Goal: Information Seeking & Learning: Learn about a topic

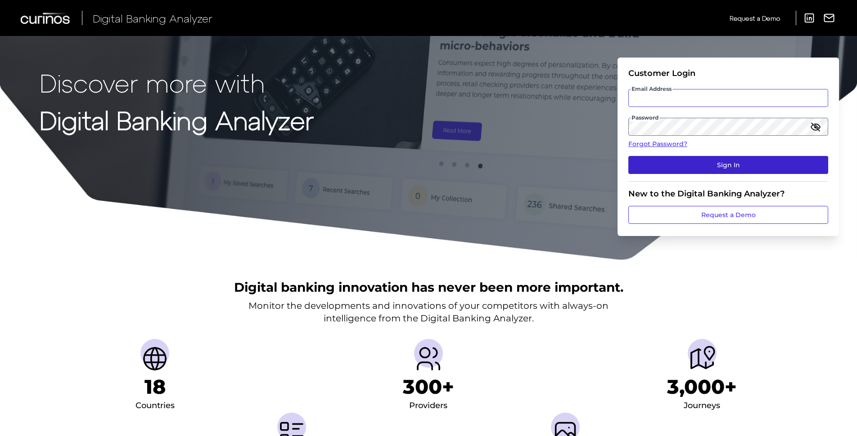
type input "zack.fallon@curinos.com"
click at [714, 167] on button "Sign In" at bounding box center [728, 165] width 200 height 18
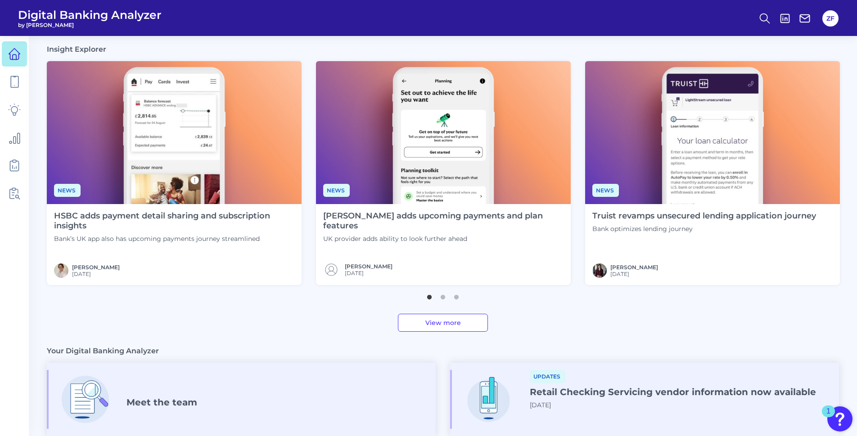
scroll to position [360, 0]
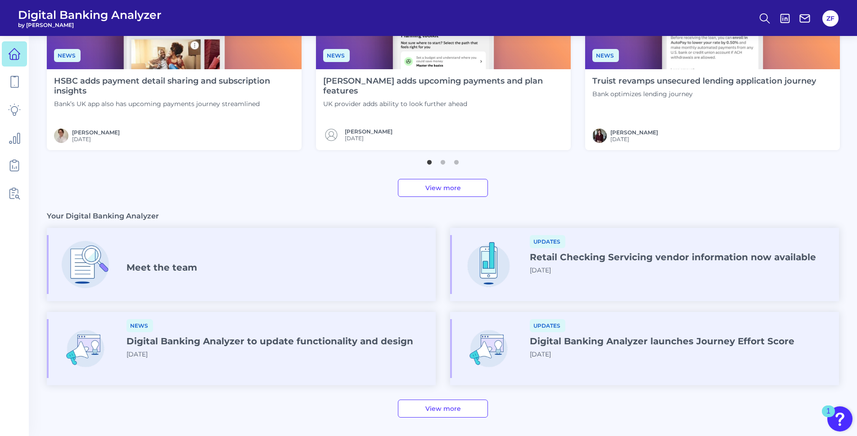
click at [132, 278] on div "Meet the team" at bounding box center [241, 264] width 389 height 59
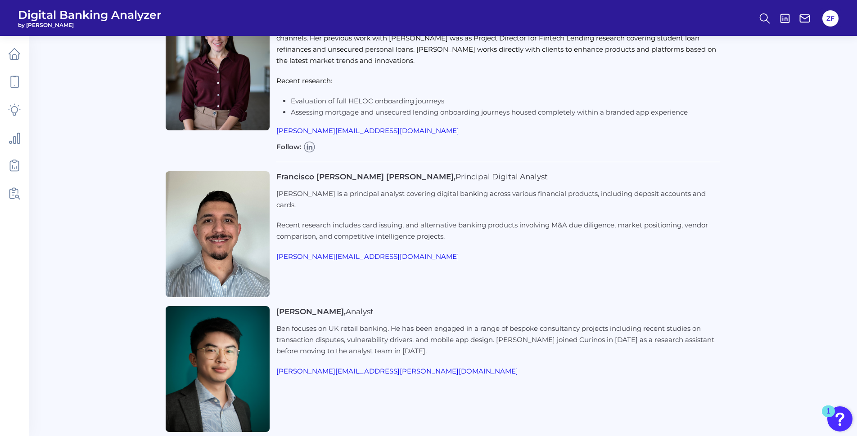
scroll to position [1709, 0]
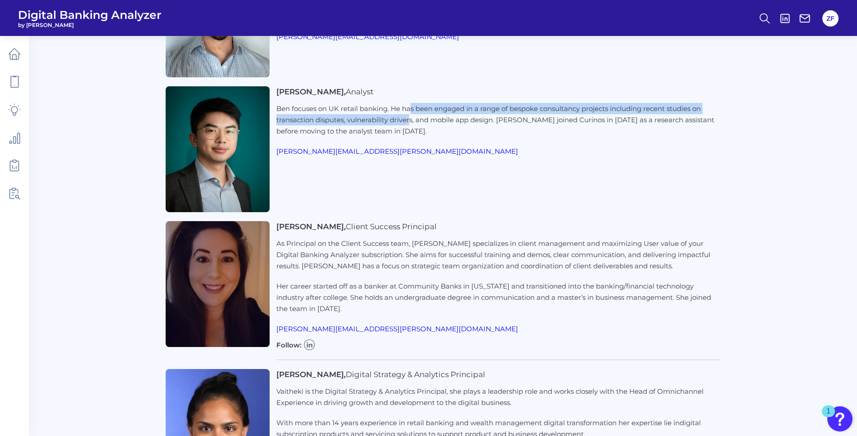
drag, startPoint x: 412, startPoint y: 94, endPoint x: 411, endPoint y: 107, distance: 12.7
click at [411, 107] on p "Ben focuses on UK retail banking. He has been engaged in a range of bespoke con…" at bounding box center [498, 120] width 444 height 34
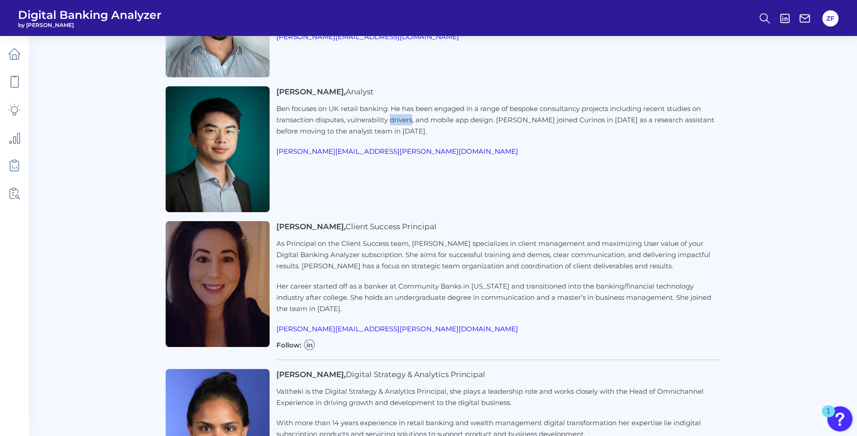
click at [411, 107] on p "Ben focuses on UK retail banking. He has been engaged in a range of bespoke con…" at bounding box center [498, 120] width 444 height 34
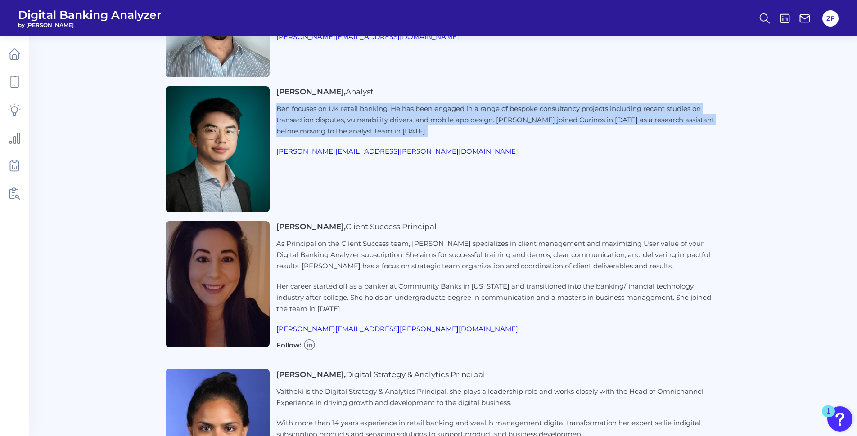
click at [411, 107] on p "Ben focuses on UK retail banking. He has been engaged in a range of bespoke con…" at bounding box center [498, 120] width 444 height 34
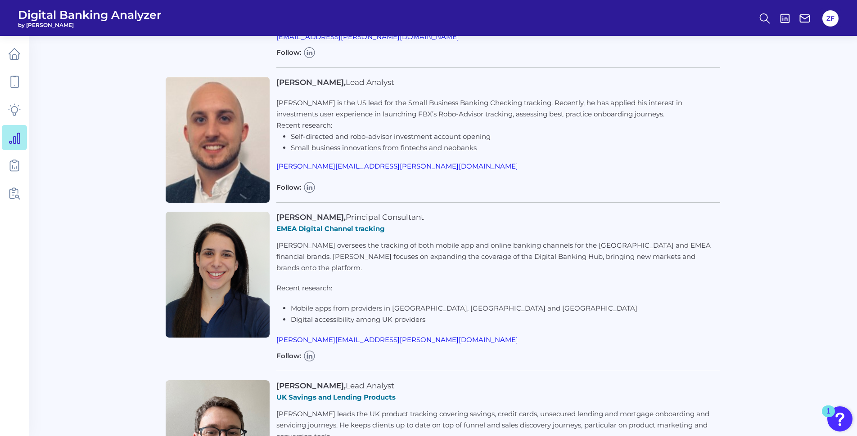
scroll to position [218, 0]
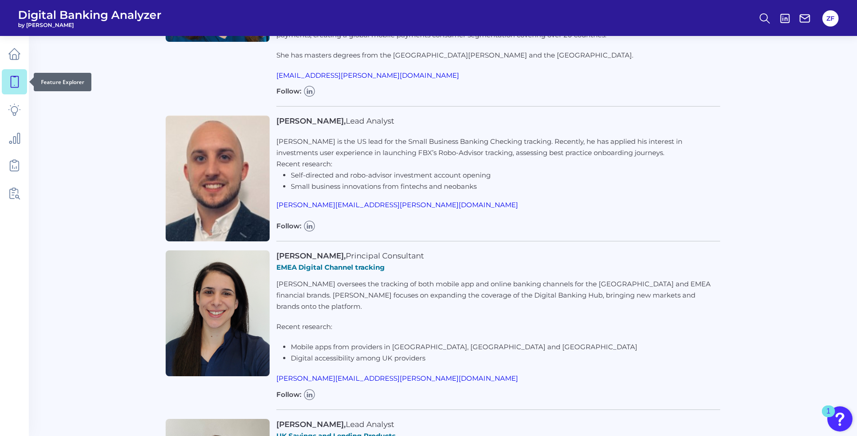
click at [13, 79] on icon at bounding box center [14, 82] width 13 height 13
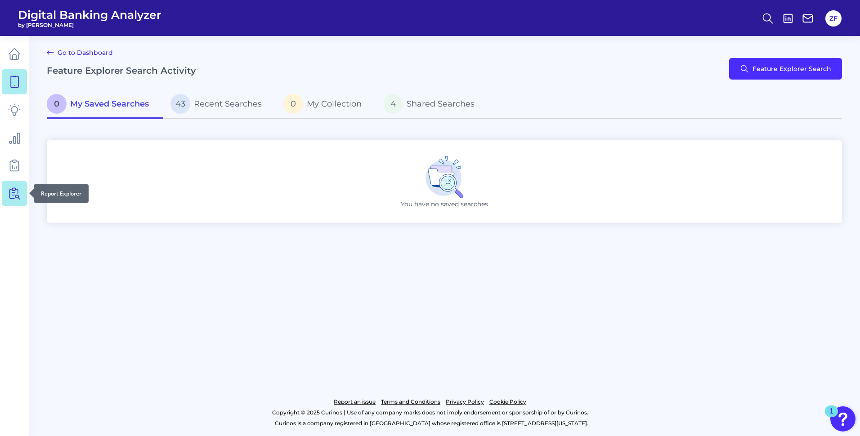
click at [13, 189] on icon at bounding box center [14, 193] width 13 height 13
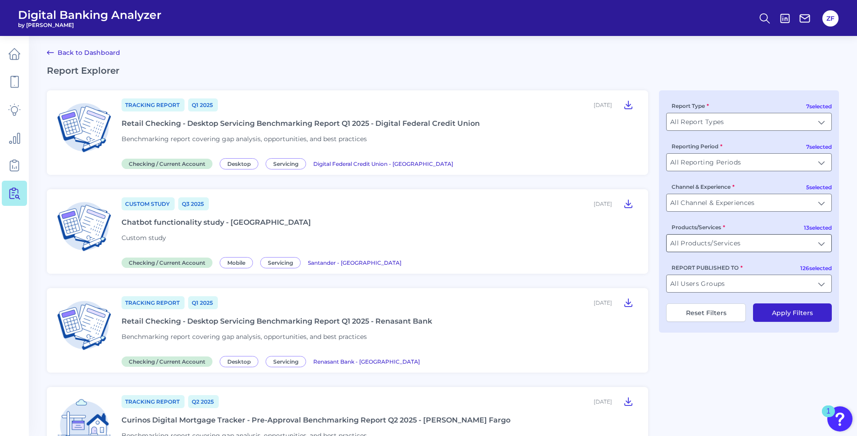
click at [715, 245] on input "All Products/Services" at bounding box center [748, 243] width 165 height 17
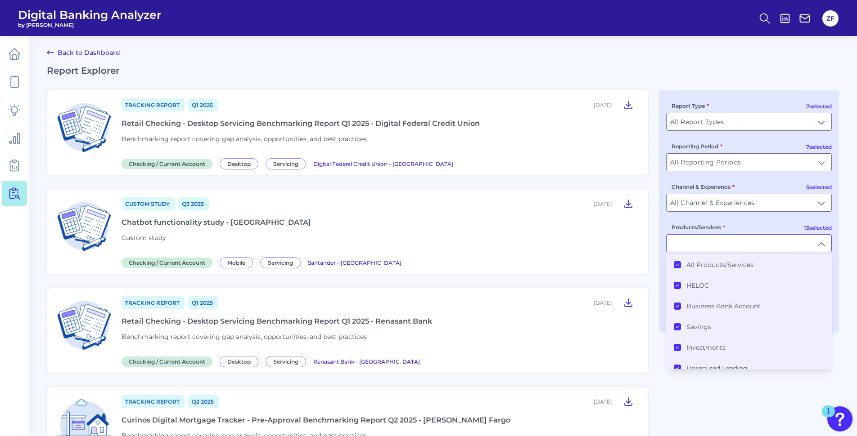
click at [700, 262] on label "All Products/Services" at bounding box center [719, 265] width 67 height 8
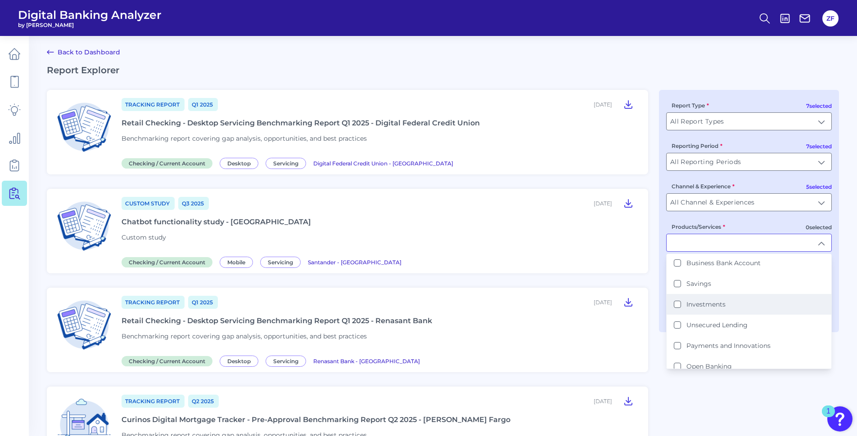
scroll to position [90, 0]
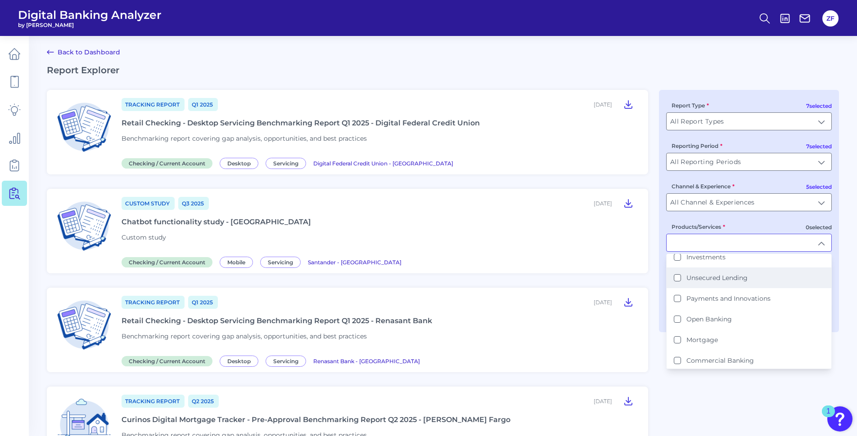
click at [704, 282] on label "Unsecured Lending" at bounding box center [716, 278] width 61 height 8
type input "Unsecured Lending"
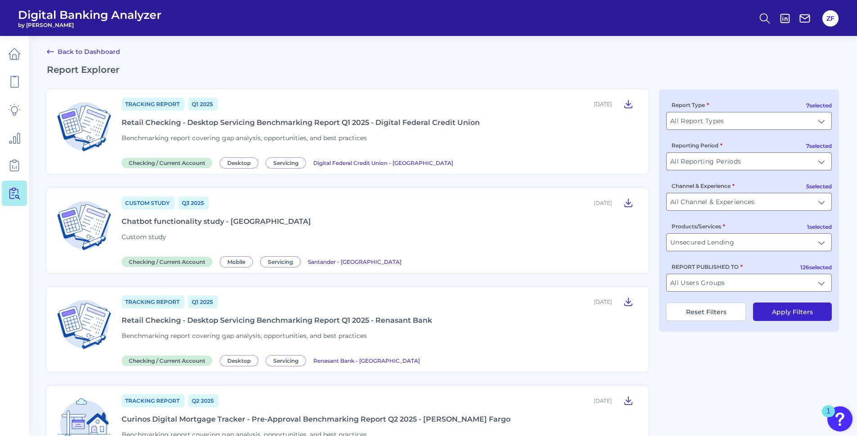
click at [824, 313] on button "Apply Filters" at bounding box center [792, 312] width 79 height 18
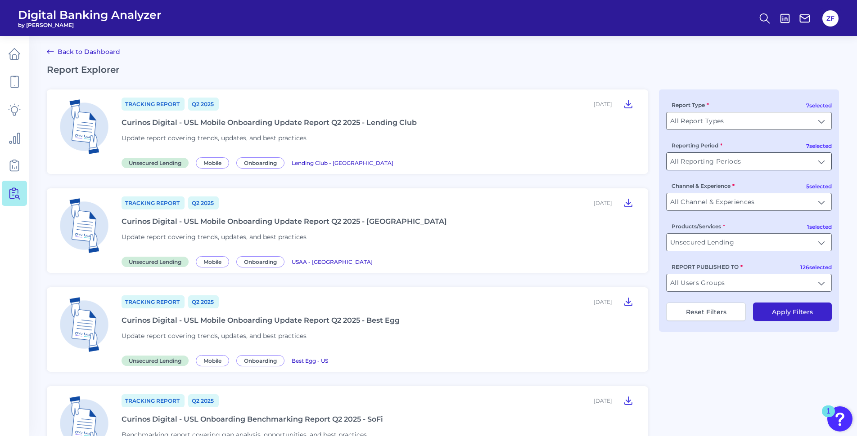
click at [704, 165] on input "All Reporting Periods" at bounding box center [748, 161] width 165 height 17
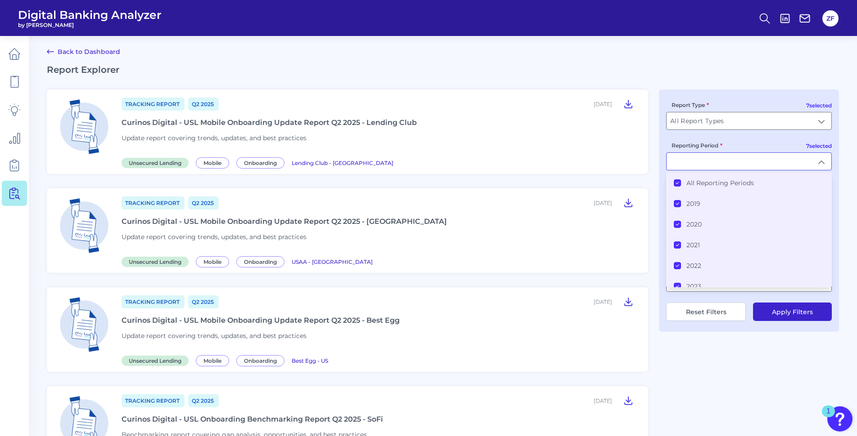
click at [704, 165] on input "Reporting Period" at bounding box center [748, 161] width 165 height 17
type input "All Reporting Periods"
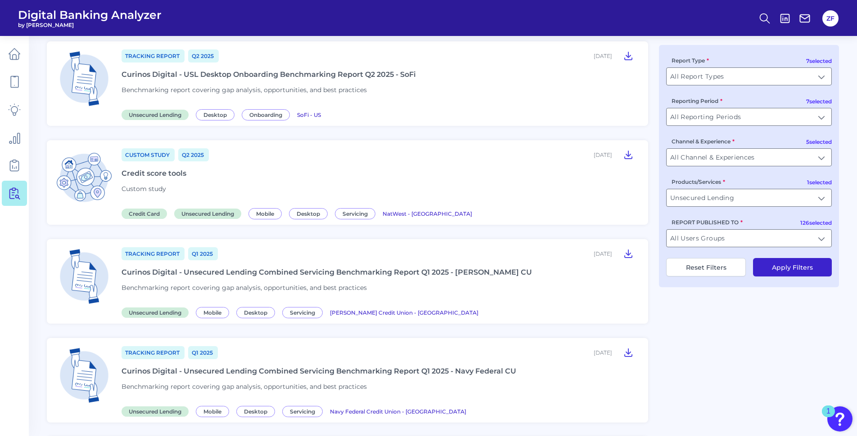
scroll to position [766, 0]
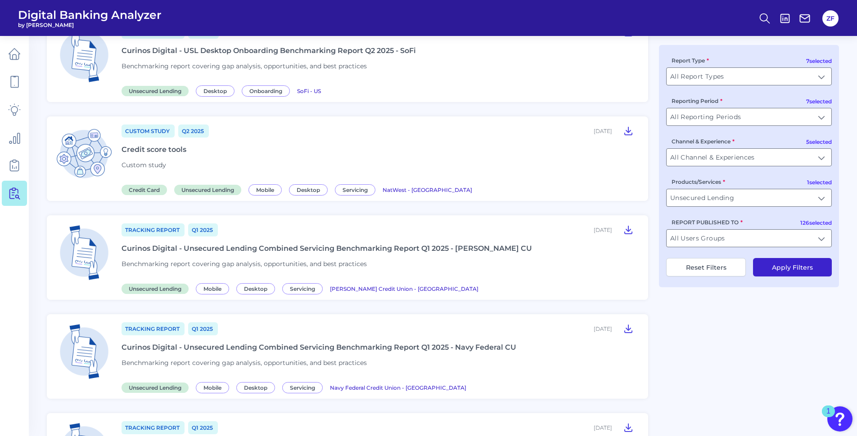
drag, startPoint x: 630, startPoint y: 130, endPoint x: 619, endPoint y: 134, distance: 12.0
click at [619, 134] on div "May 16, 2025" at bounding box center [615, 131] width 44 height 14
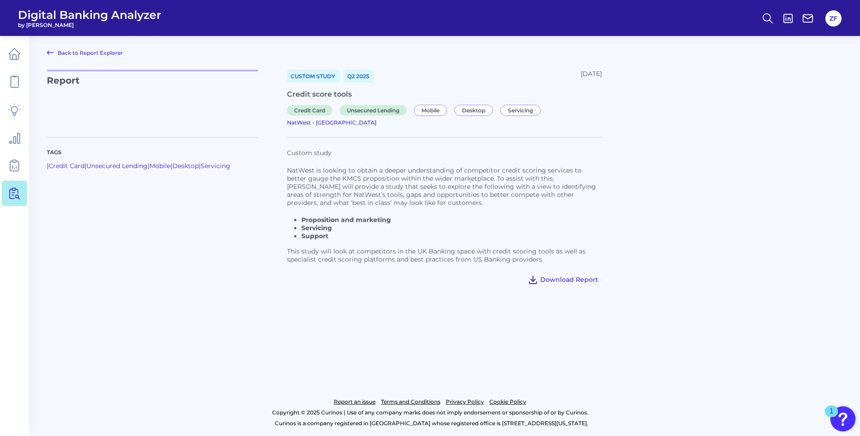
click at [538, 274] on icon at bounding box center [533, 279] width 11 height 11
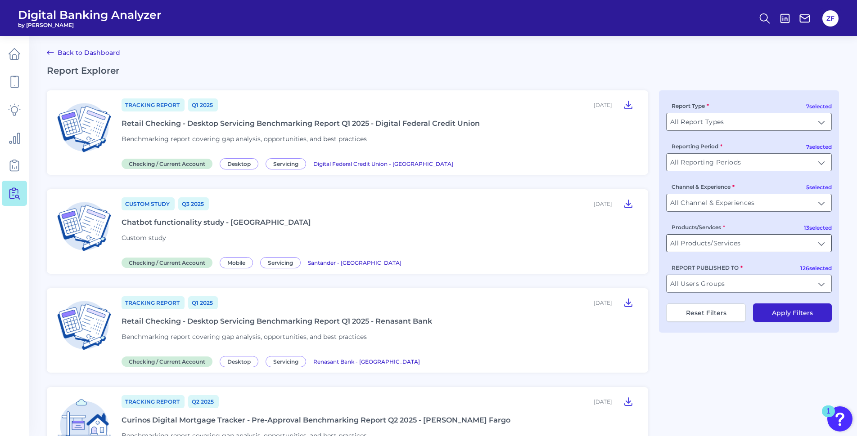
click at [698, 241] on input "All Products/Services" at bounding box center [748, 243] width 165 height 17
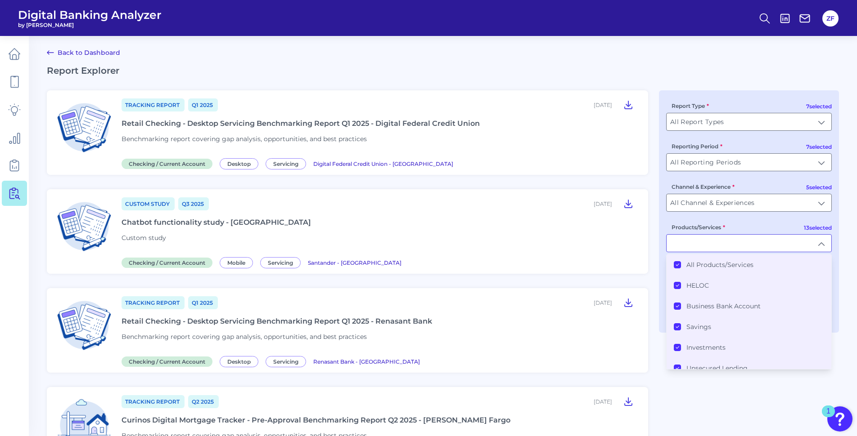
click at [702, 267] on label "All Products/Services" at bounding box center [719, 265] width 67 height 8
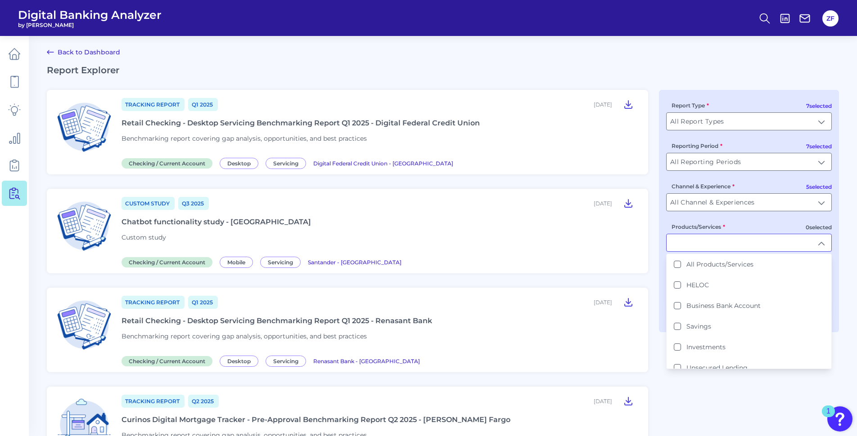
scroll to position [90, 0]
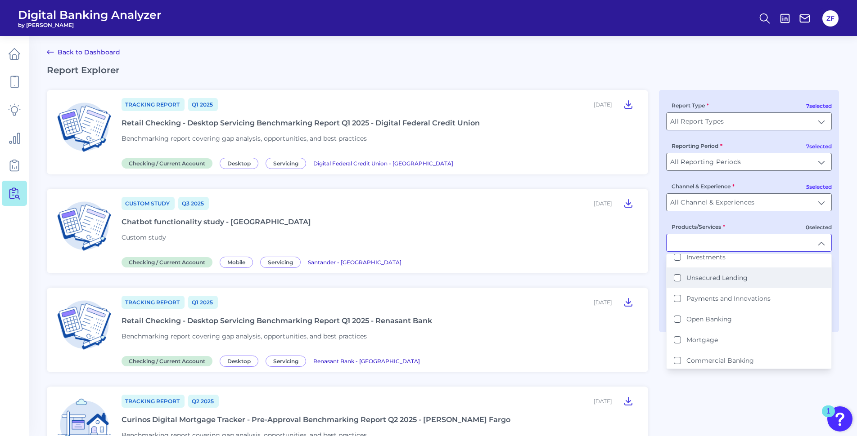
click at [701, 277] on label "Unsecured Lending" at bounding box center [716, 278] width 61 height 8
type input "Unsecured Lending"
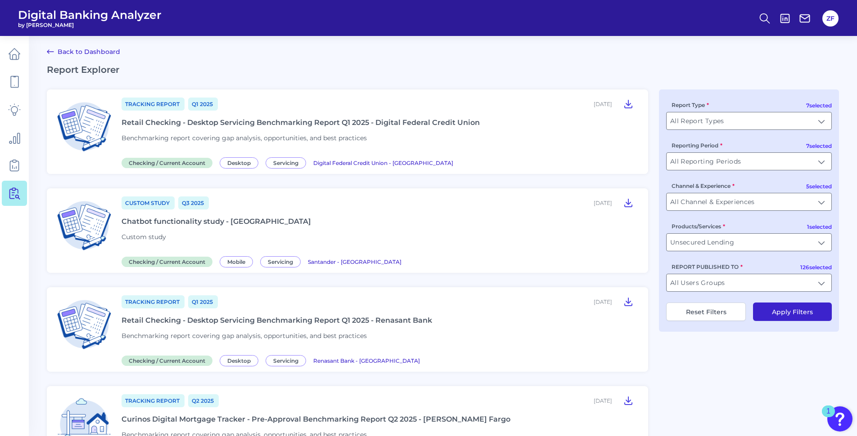
click at [799, 313] on button "Apply Filters" at bounding box center [792, 312] width 79 height 18
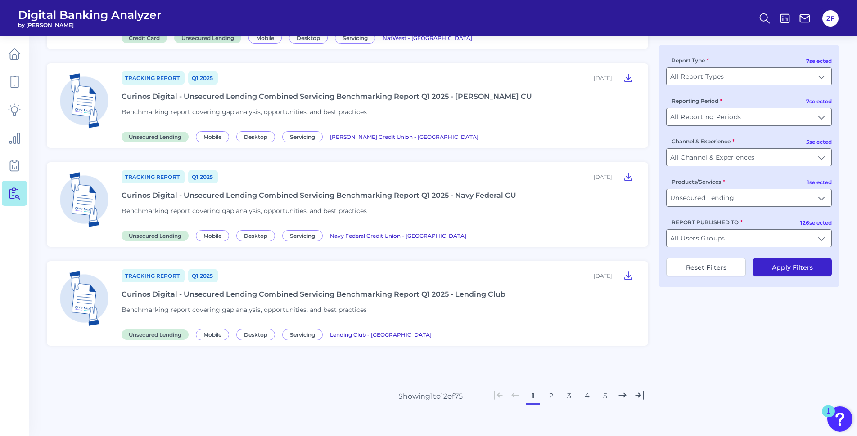
scroll to position [927, 0]
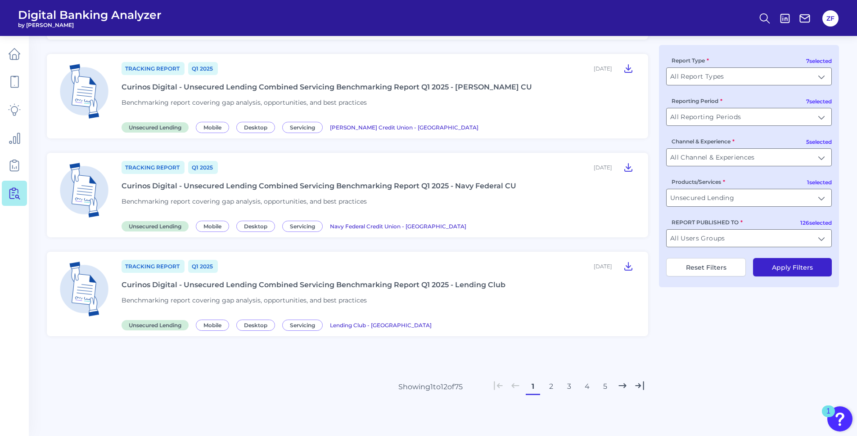
click at [550, 391] on button "2" at bounding box center [550, 387] width 14 height 14
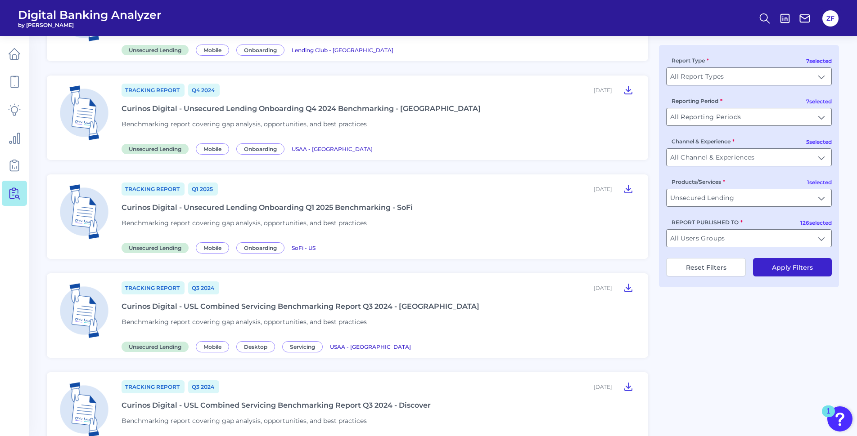
scroll to position [952, 0]
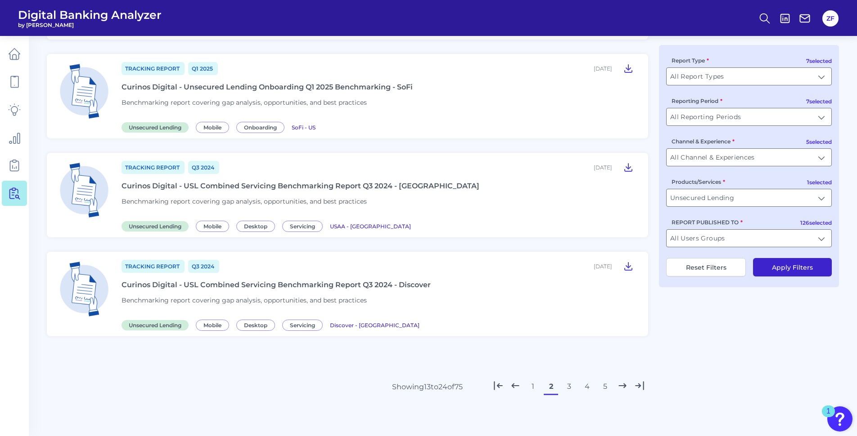
click at [529, 386] on button "1" at bounding box center [532, 387] width 14 height 14
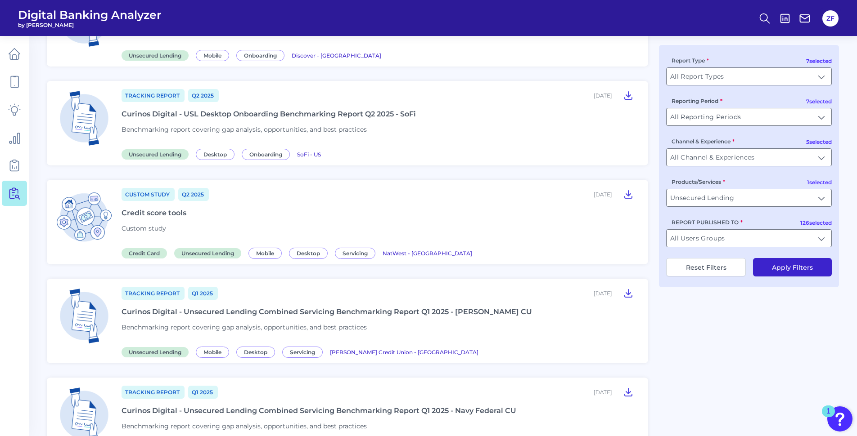
scroll to position [612, 0]
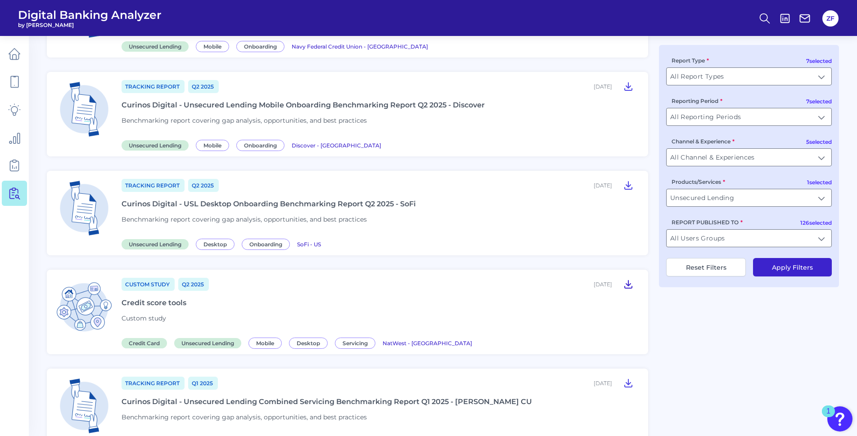
click at [632, 285] on icon at bounding box center [628, 284] width 11 height 11
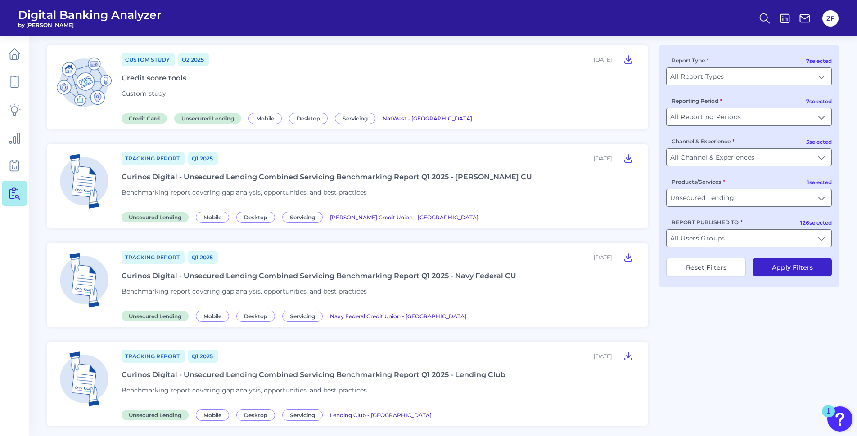
scroll to position [927, 0]
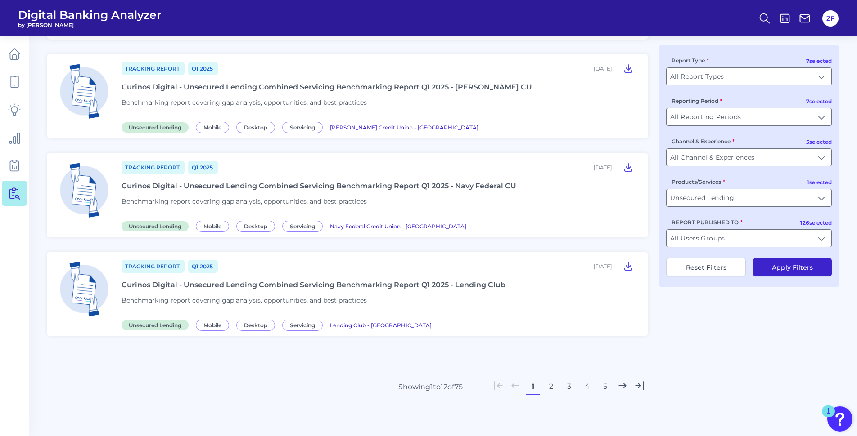
click at [564, 387] on button "3" at bounding box center [568, 387] width 14 height 14
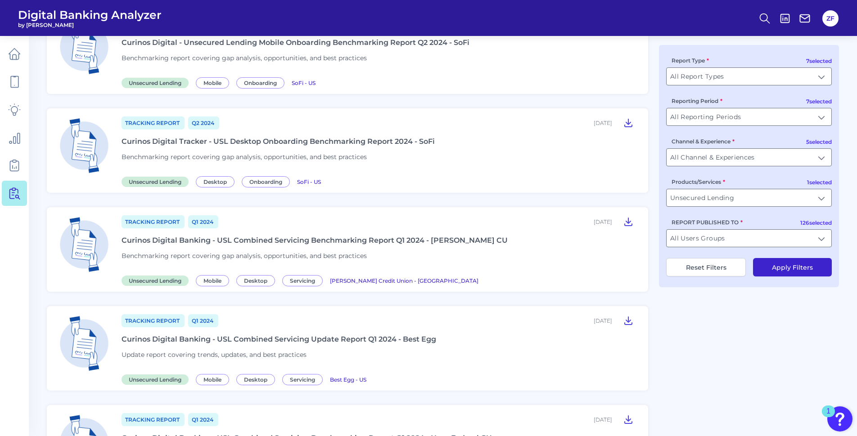
scroll to position [900, 0]
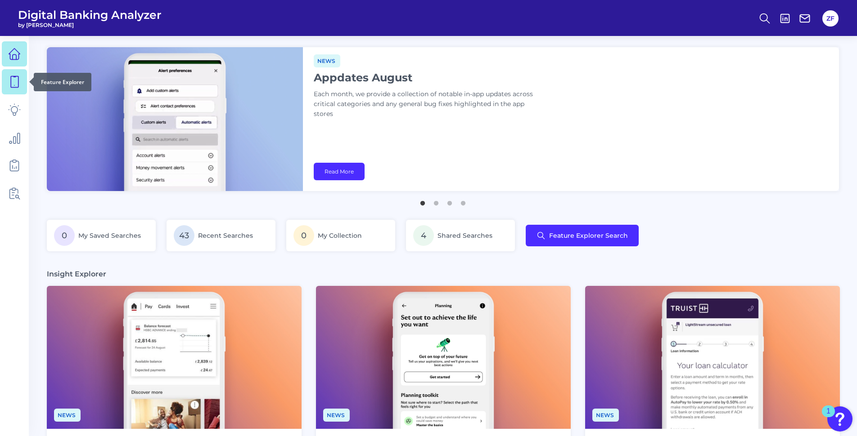
click at [18, 88] on link at bounding box center [14, 81] width 25 height 25
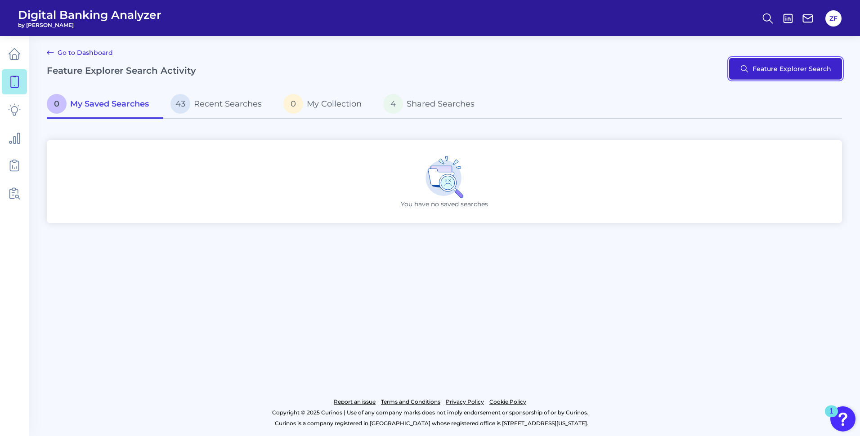
click at [752, 76] on button "Feature Explorer Search" at bounding box center [785, 69] width 113 height 22
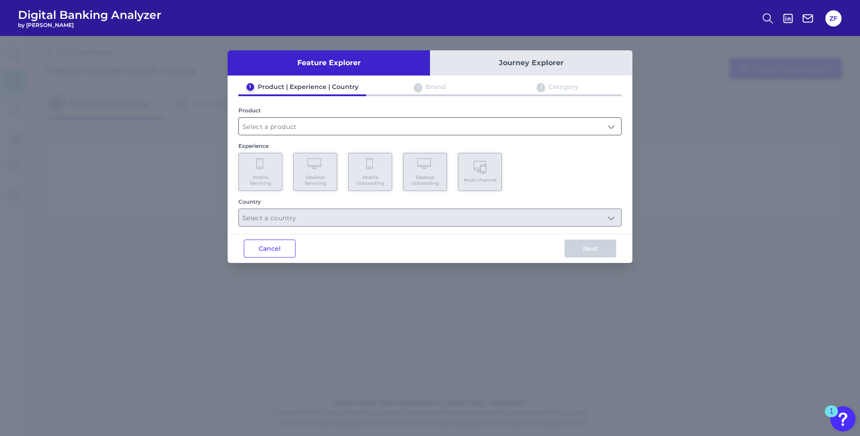
click at [336, 131] on input "text" at bounding box center [430, 126] width 382 height 17
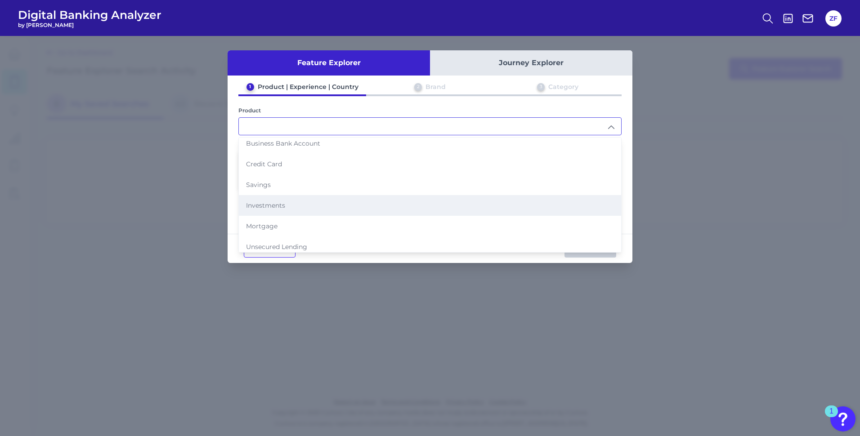
scroll to position [51, 0]
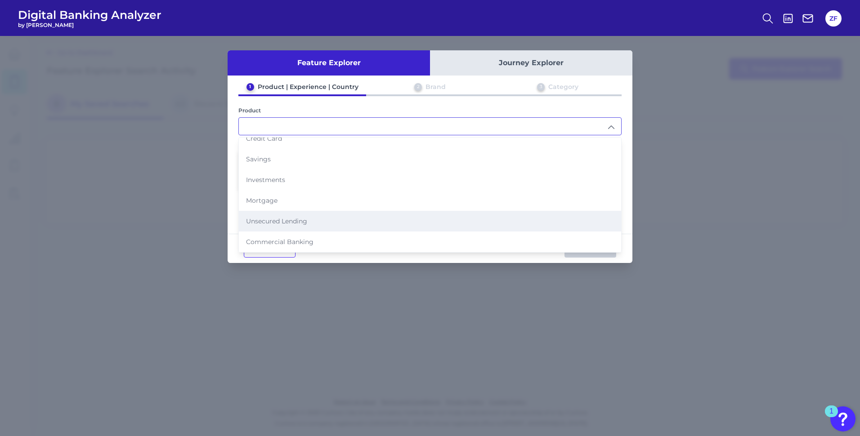
click at [286, 216] on li "Unsecured Lending" at bounding box center [430, 221] width 382 height 21
type input "Unsecured Lending"
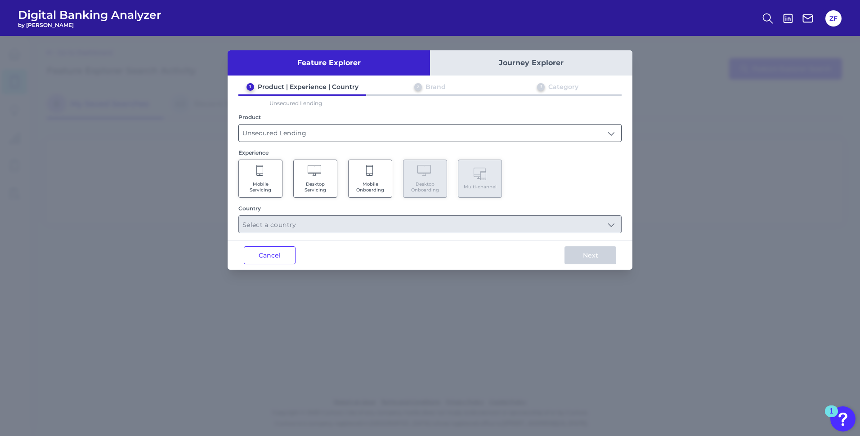
click at [309, 133] on input "Unsecured Lending" at bounding box center [430, 133] width 382 height 17
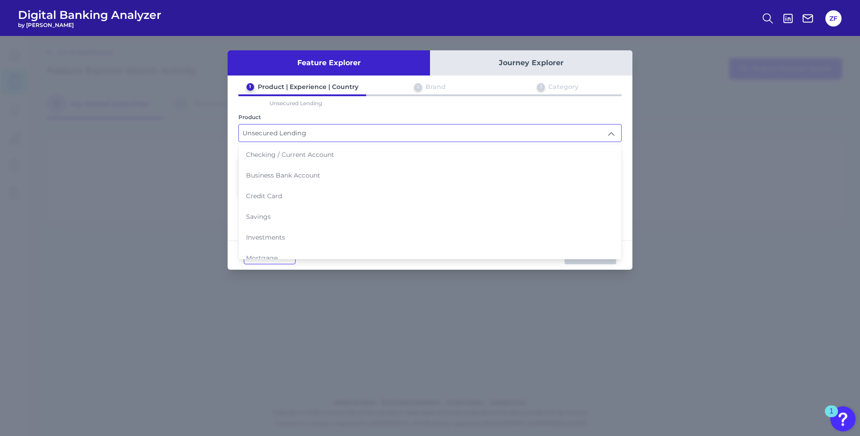
click at [309, 133] on input "Unsecured Lending" at bounding box center [430, 133] width 382 height 17
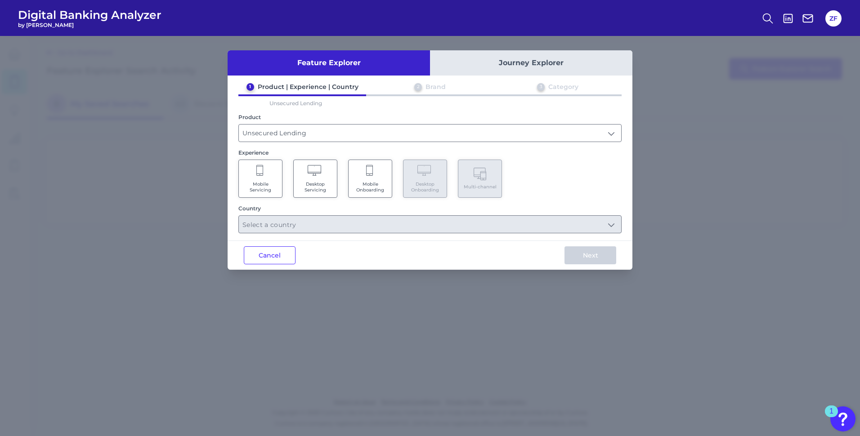
click at [268, 190] on span "Mobile Servicing" at bounding box center [260, 187] width 34 height 12
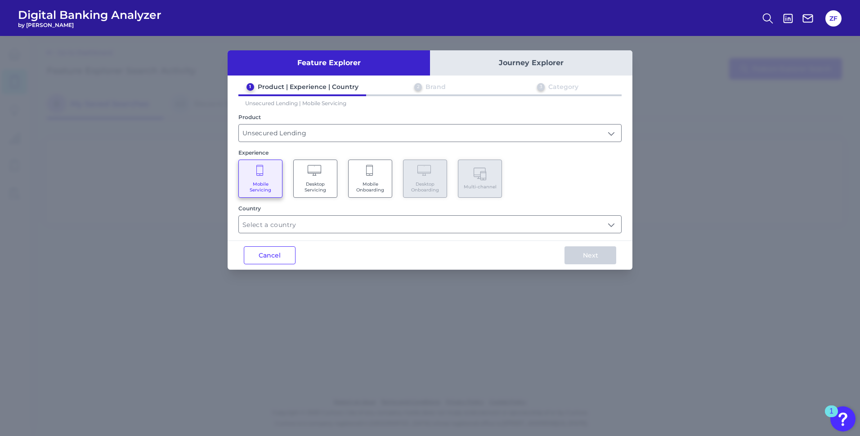
click at [304, 179] on Servicing "Desktop Servicing" at bounding box center [315, 179] width 44 height 38
click at [241, 186] on Servicing "Mobile Servicing" at bounding box center [260, 179] width 44 height 38
click at [373, 178] on Onboarding "Mobile Onboarding" at bounding box center [370, 179] width 44 height 38
click at [353, 226] on input "text" at bounding box center [430, 224] width 382 height 17
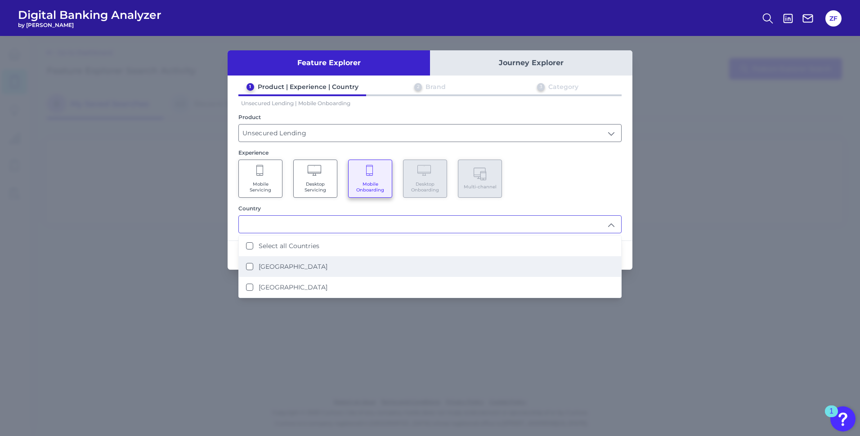
click at [300, 258] on li "[GEOGRAPHIC_DATA]" at bounding box center [430, 266] width 382 height 21
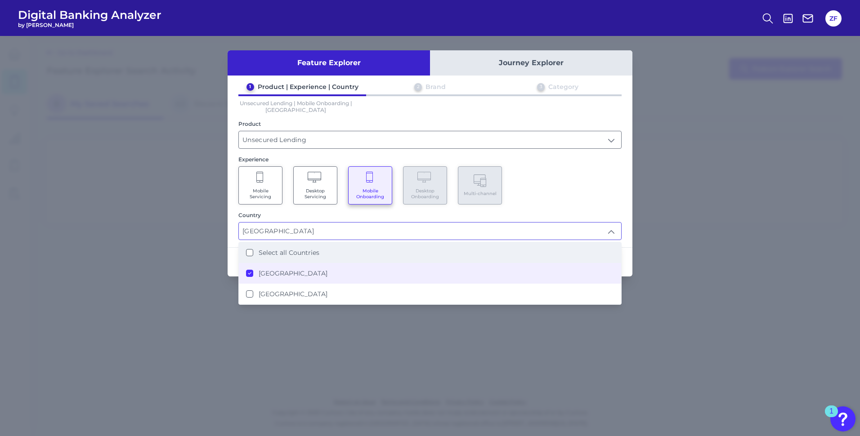
click at [305, 251] on label "Select all Countries" at bounding box center [289, 253] width 61 height 8
type input "Select all Countries"
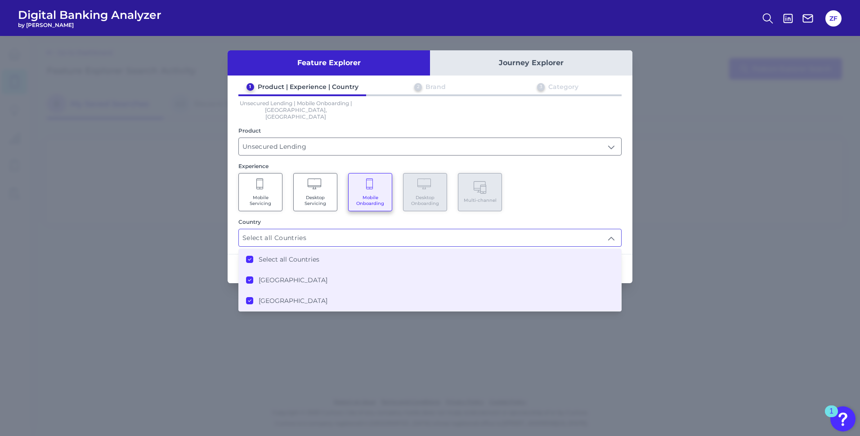
click at [571, 191] on div "Mobile Servicing Desktop Servicing Mobile Onboarding Desktop Onboarding Multi-c…" at bounding box center [429, 192] width 383 height 38
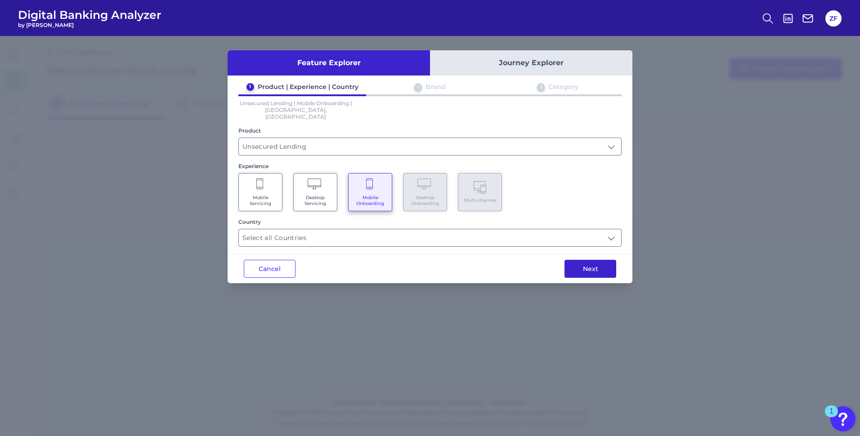
click at [588, 260] on button "Next" at bounding box center [591, 269] width 52 height 18
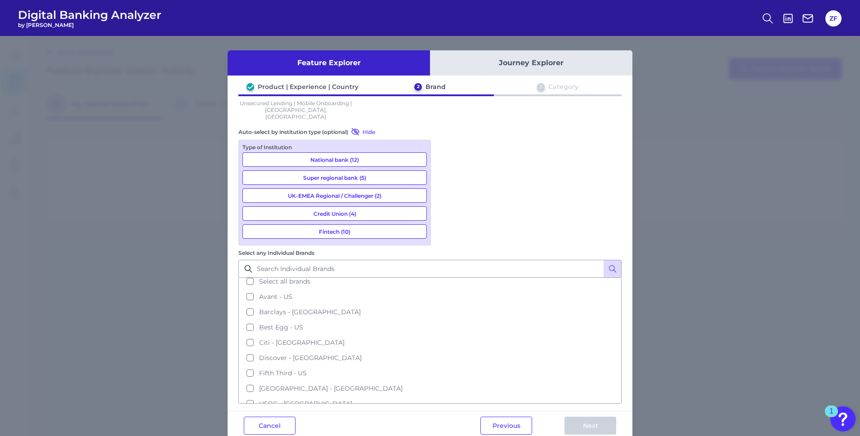
scroll to position [0, 0]
click at [278, 417] on button "Cancel" at bounding box center [270, 426] width 52 height 18
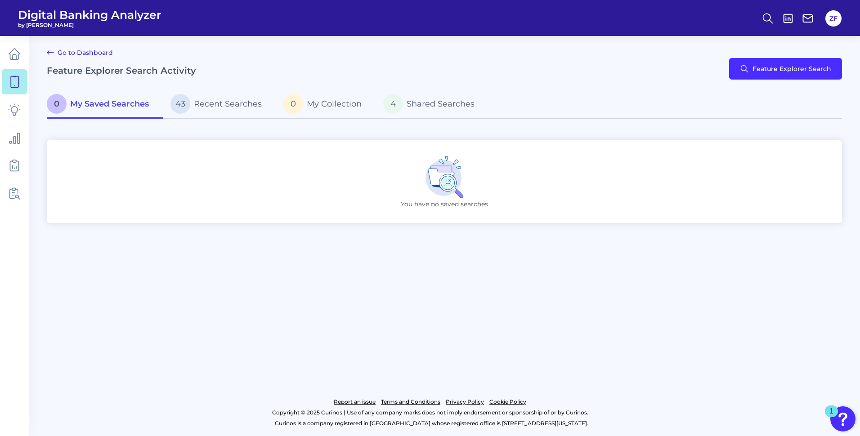
click at [787, 57] on div "Go to Dashboard Feature Explorer Search Activity Feature Explorer Search" at bounding box center [444, 68] width 795 height 43
click at [784, 69] on button "Feature Explorer Search" at bounding box center [785, 69] width 113 height 22
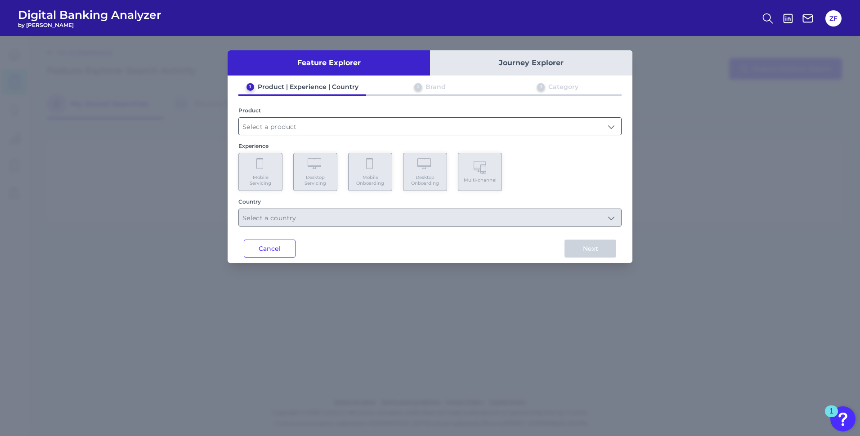
click at [290, 131] on input "text" at bounding box center [430, 126] width 382 height 17
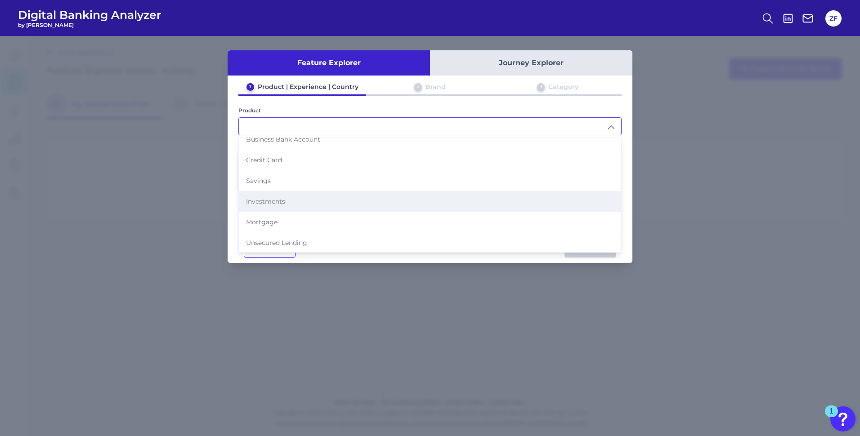
scroll to position [51, 0]
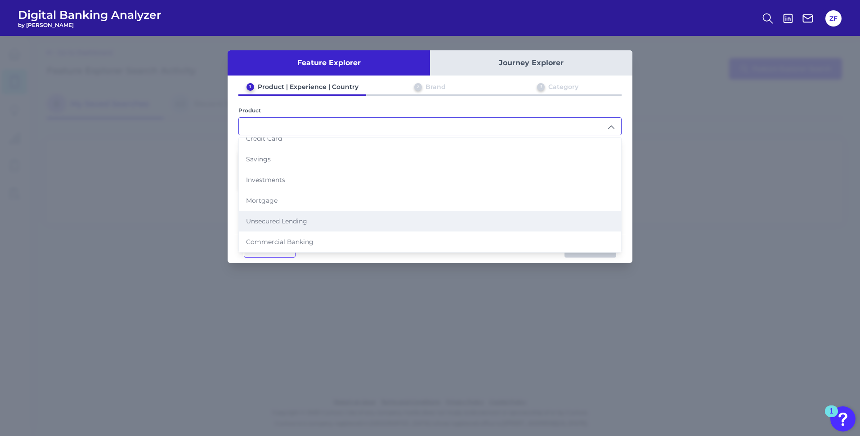
click at [292, 224] on span "Unsecured Lending" at bounding box center [276, 221] width 61 height 8
type input "Unsecured Lending"
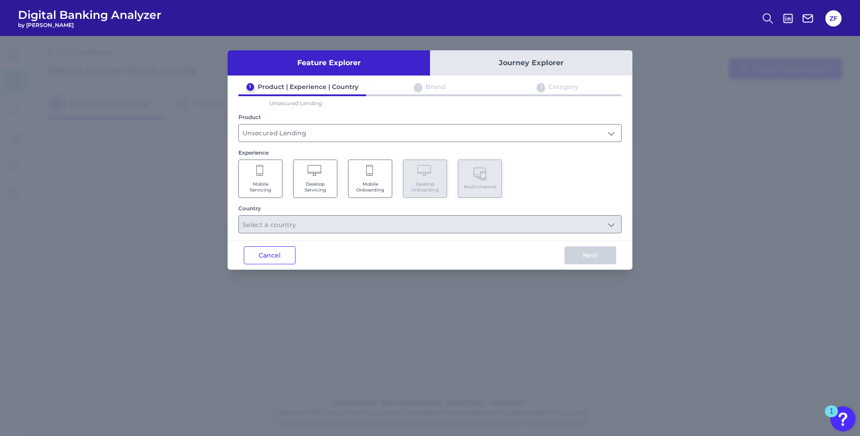
click at [323, 170] on icon at bounding box center [316, 171] width 16 height 13
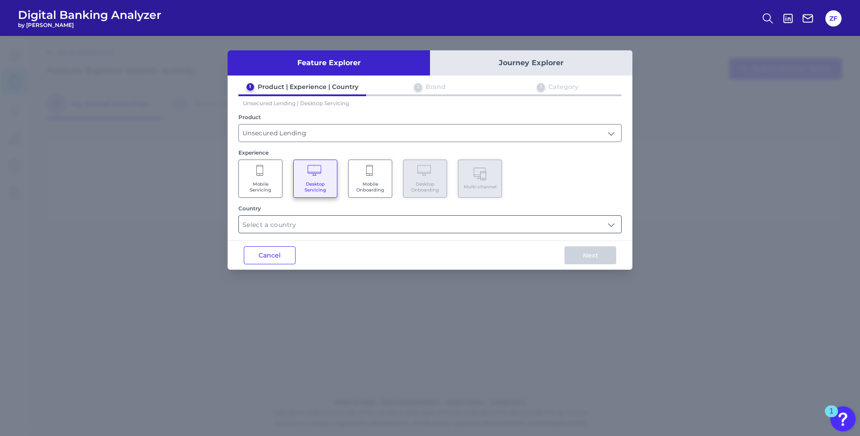
click at [321, 228] on input "text" at bounding box center [430, 224] width 382 height 17
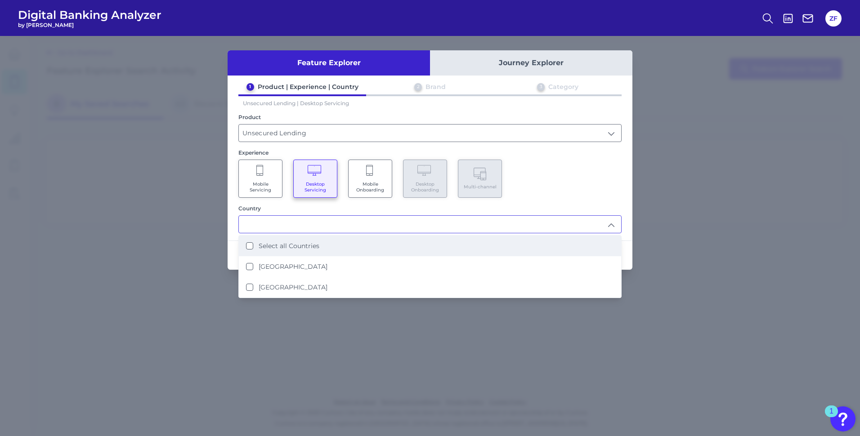
click at [304, 255] on li "Select all Countries" at bounding box center [430, 246] width 382 height 21
type input "Select all Countries"
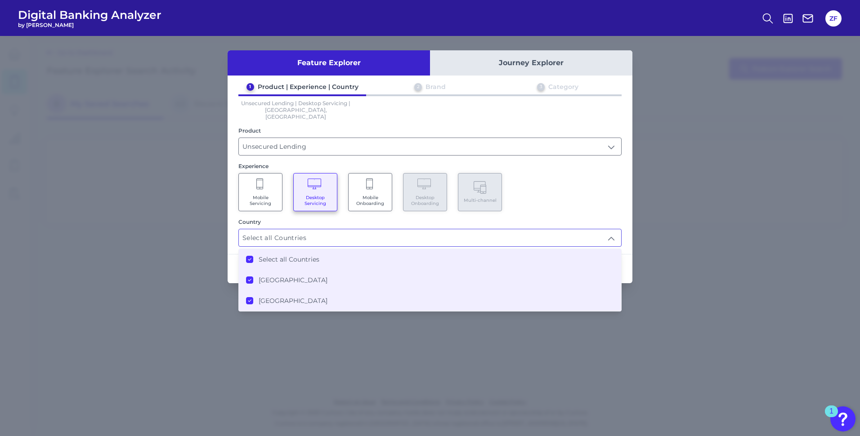
click at [639, 260] on div "Feature Explorer Journey Explorer 1 Product | Experience | Country 2 Brand 3 Ca…" at bounding box center [430, 236] width 860 height 400
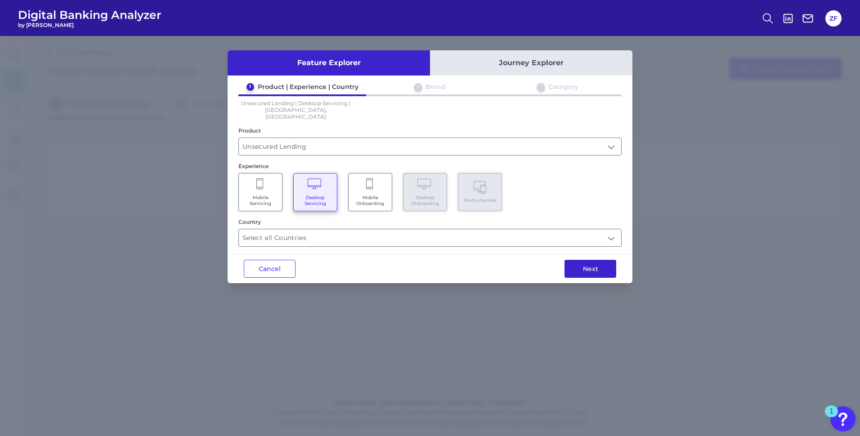
click at [601, 260] on button "Next" at bounding box center [591, 269] width 52 height 18
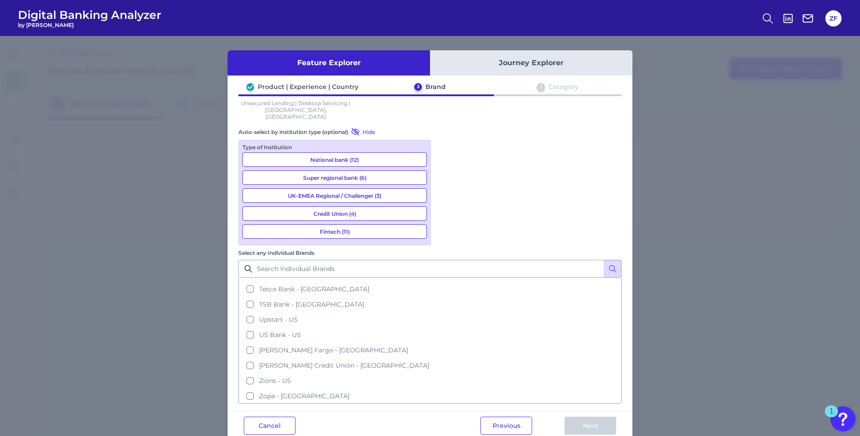
scroll to position [457, 0]
click at [275, 417] on button "Cancel" at bounding box center [270, 426] width 52 height 18
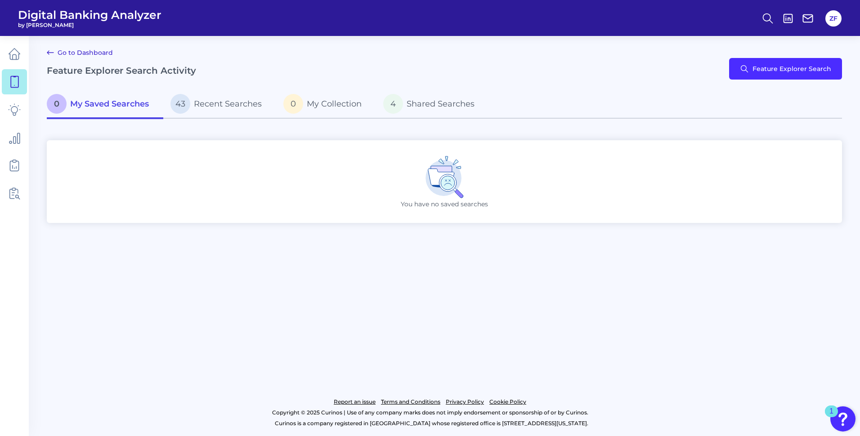
click at [851, 83] on main "Go to Dashboard Feature Explorer Search Activity Feature Explorer Search 0 My S…" at bounding box center [430, 218] width 860 height 436
click at [789, 67] on button "Feature Explorer Search" at bounding box center [785, 69] width 113 height 22
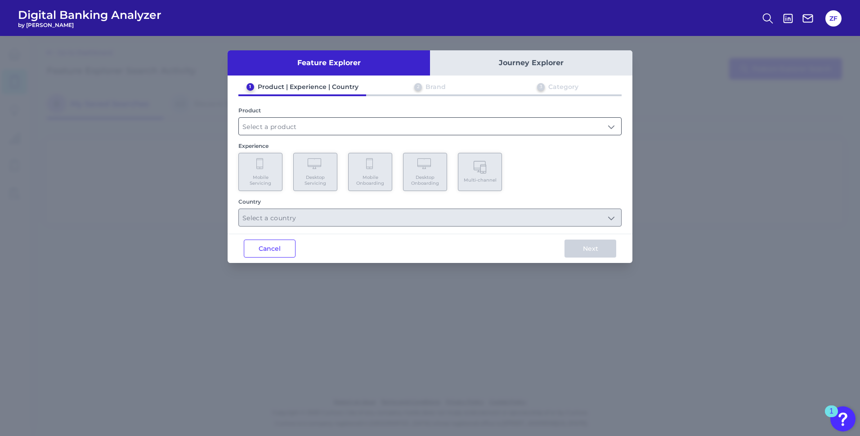
click at [351, 129] on input "text" at bounding box center [430, 126] width 382 height 17
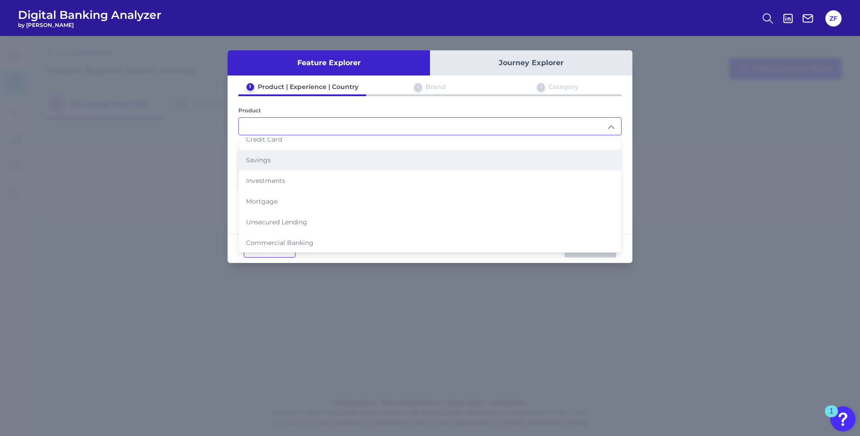
scroll to position [51, 0]
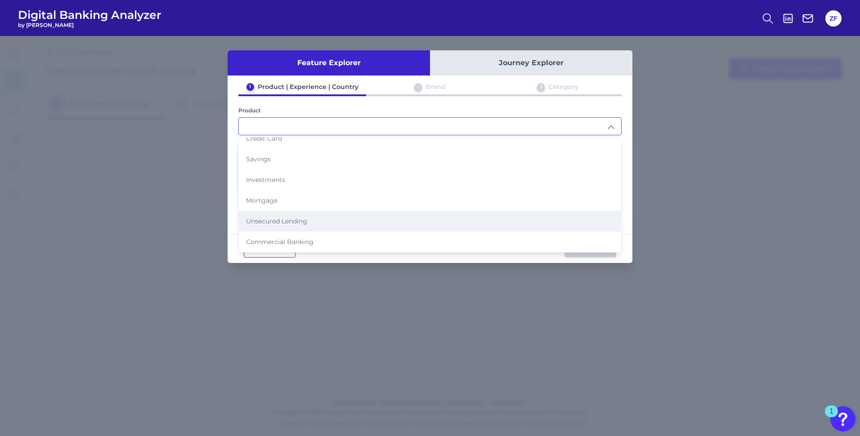
click at [293, 221] on span "Unsecured Lending" at bounding box center [276, 221] width 61 height 8
type input "Unsecured Lending"
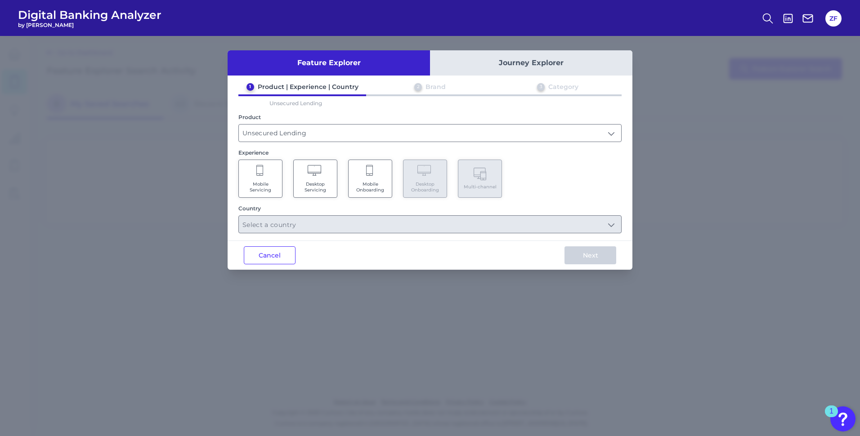
click at [379, 180] on Onboarding "Mobile Onboarding" at bounding box center [370, 179] width 44 height 38
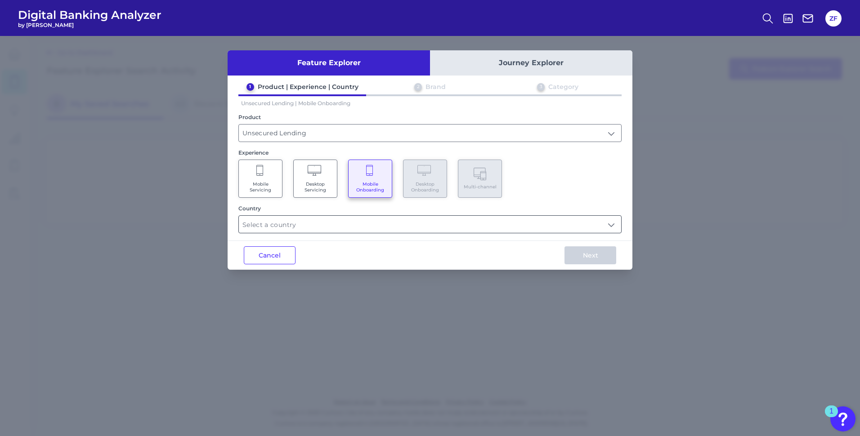
click at [356, 223] on input "text" at bounding box center [430, 224] width 382 height 17
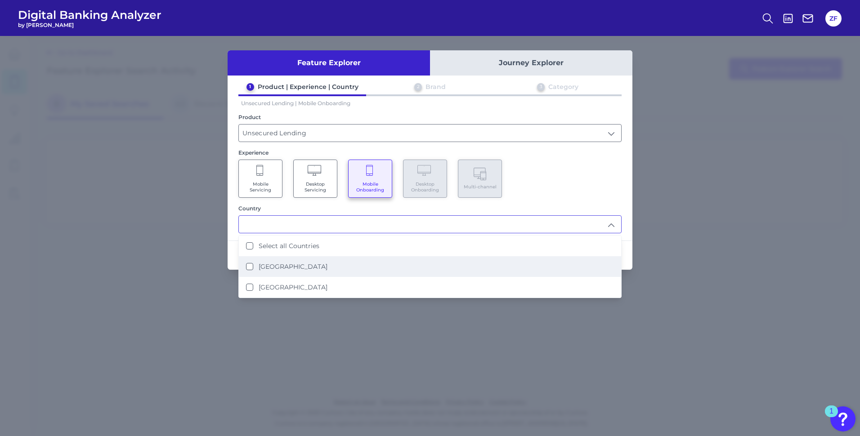
click at [308, 265] on label "[GEOGRAPHIC_DATA]" at bounding box center [293, 267] width 69 height 8
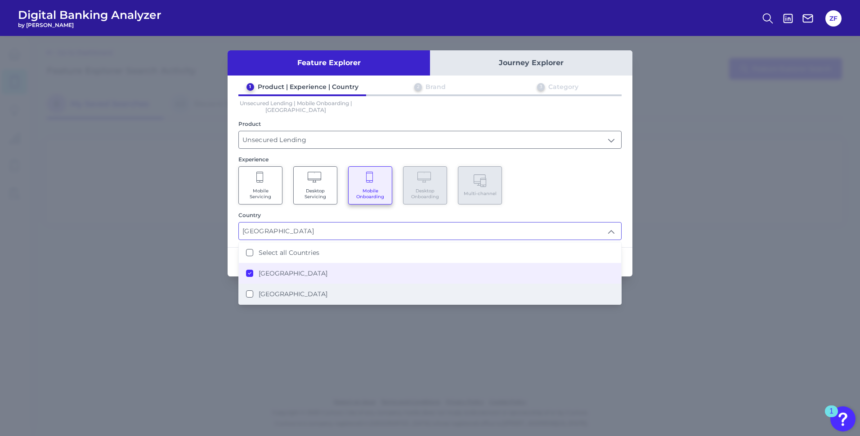
click at [290, 293] on label "[GEOGRAPHIC_DATA]" at bounding box center [293, 294] width 69 height 8
type input "Select all Countries"
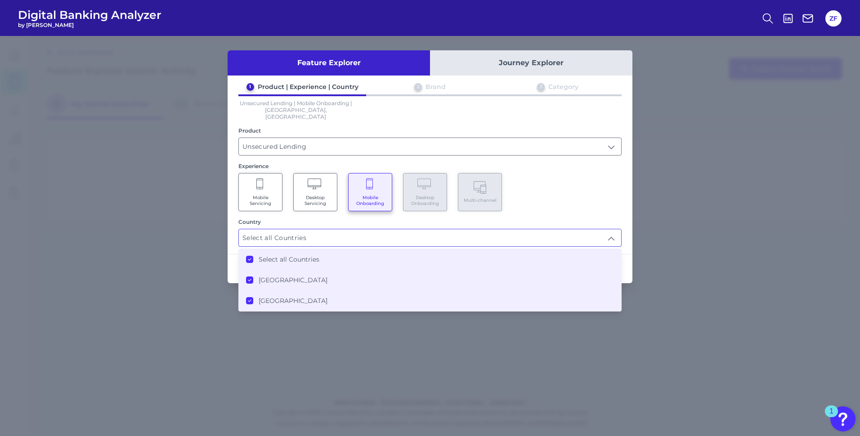
click at [563, 183] on div "Mobile Servicing Desktop Servicing Mobile Onboarding Desktop Onboarding Multi-c…" at bounding box center [429, 192] width 383 height 38
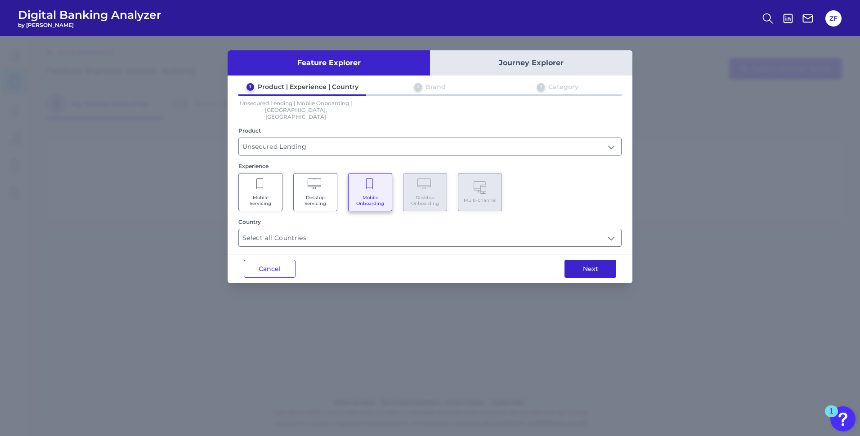
click at [572, 260] on button "Next" at bounding box center [591, 269] width 52 height 18
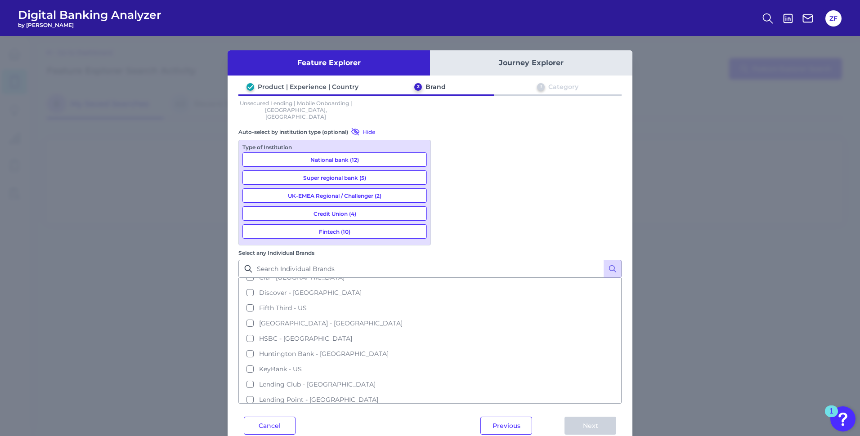
scroll to position [0, 0]
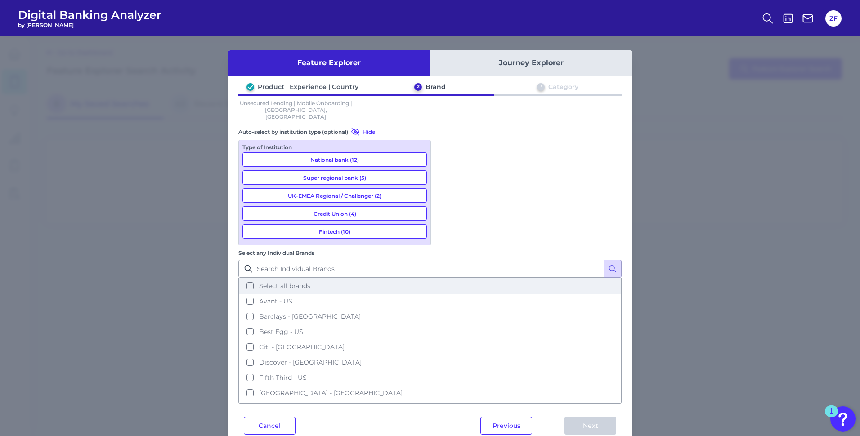
click at [448, 278] on button "Select all brands" at bounding box center [429, 285] width 381 height 15
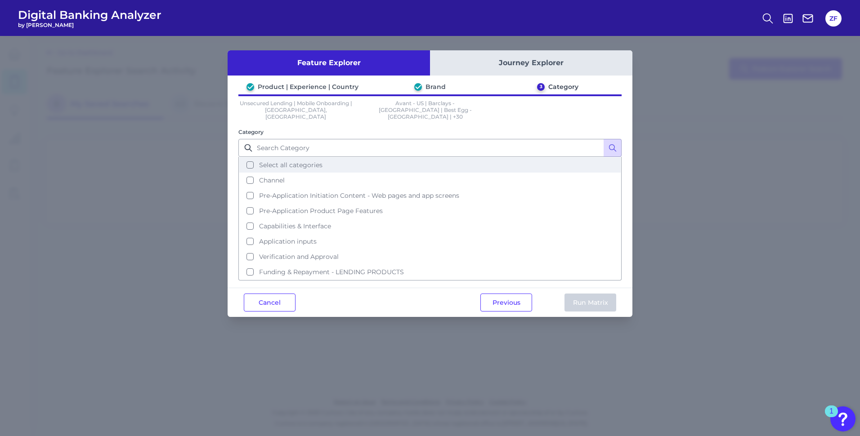
click at [332, 160] on button "Select all categories" at bounding box center [429, 164] width 381 height 15
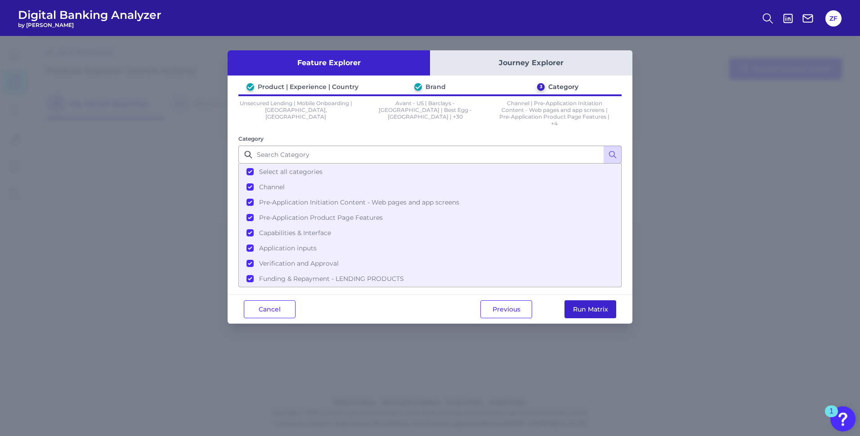
click at [590, 311] on button "Run Matrix" at bounding box center [591, 309] width 52 height 18
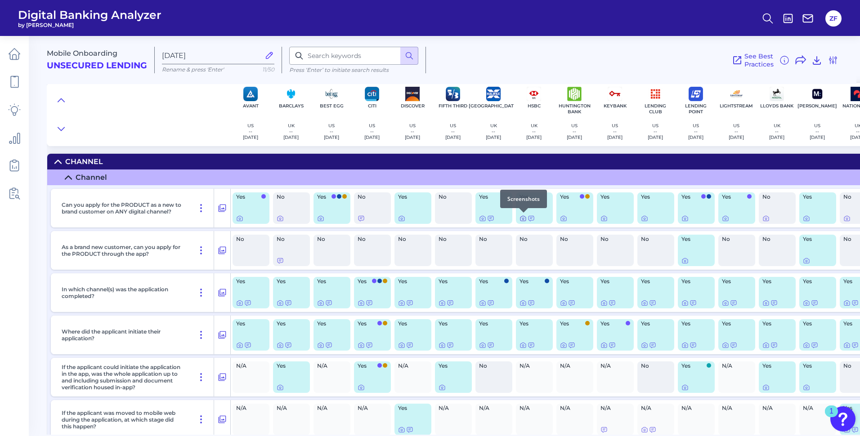
click at [526, 219] on icon at bounding box center [522, 218] width 5 height 5
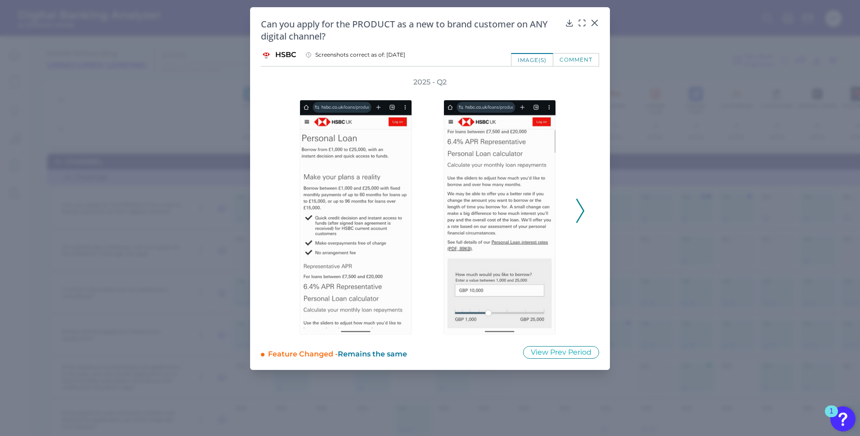
click at [575, 209] on div "2025 - Q2" at bounding box center [429, 206] width 309 height 258
click at [585, 209] on div "2025 - Q2" at bounding box center [430, 206] width 338 height 258
click at [580, 211] on icon at bounding box center [580, 211] width 8 height 24
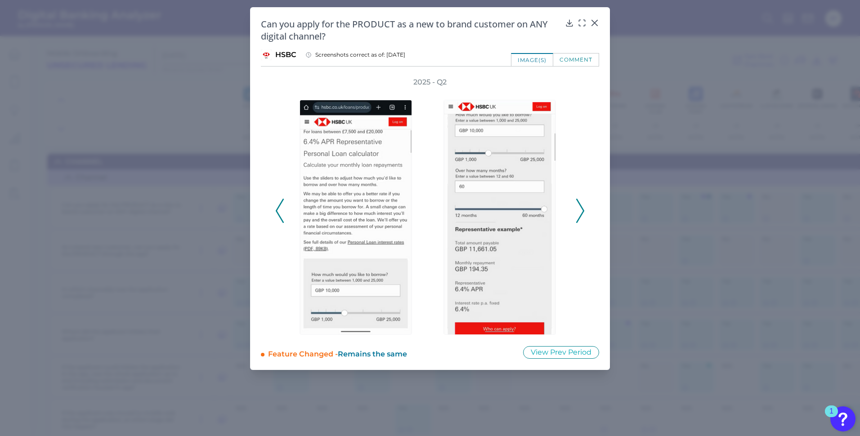
click at [580, 211] on icon at bounding box center [580, 211] width 8 height 24
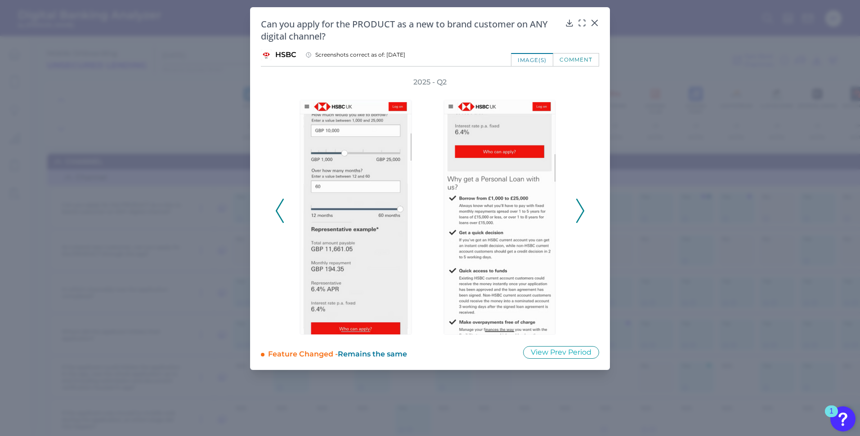
click at [580, 211] on icon at bounding box center [580, 211] width 8 height 24
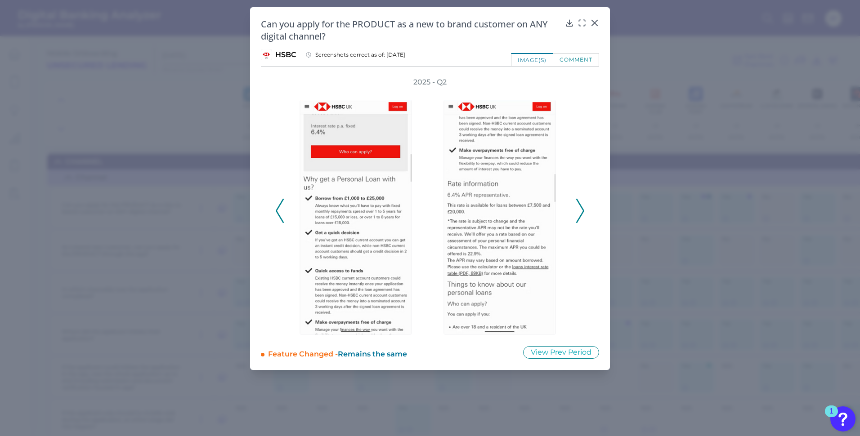
click at [580, 211] on icon at bounding box center [580, 211] width 8 height 24
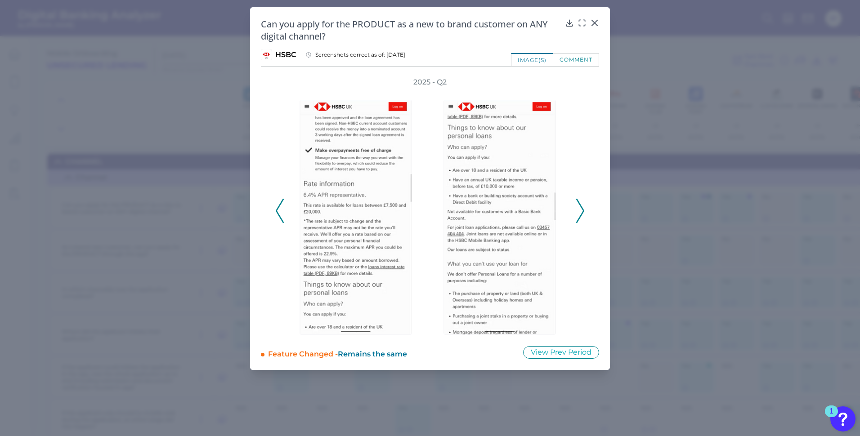
click at [580, 211] on icon at bounding box center [580, 211] width 8 height 24
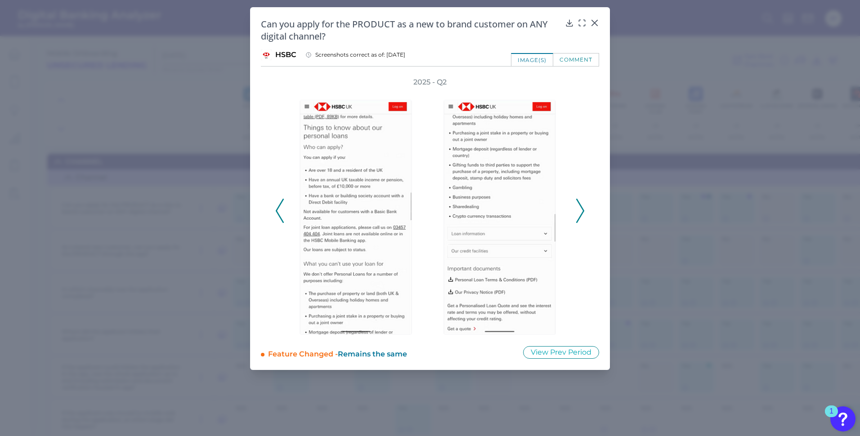
click at [580, 211] on icon at bounding box center [580, 211] width 8 height 24
